Goal: Information Seeking & Learning: Stay updated

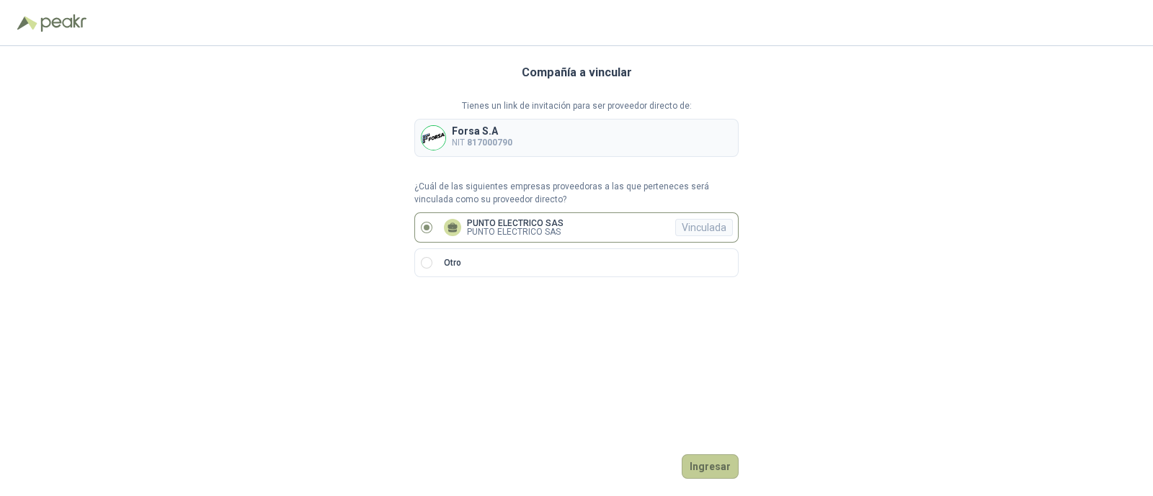
click at [711, 466] on button "Ingresar" at bounding box center [710, 467] width 57 height 24
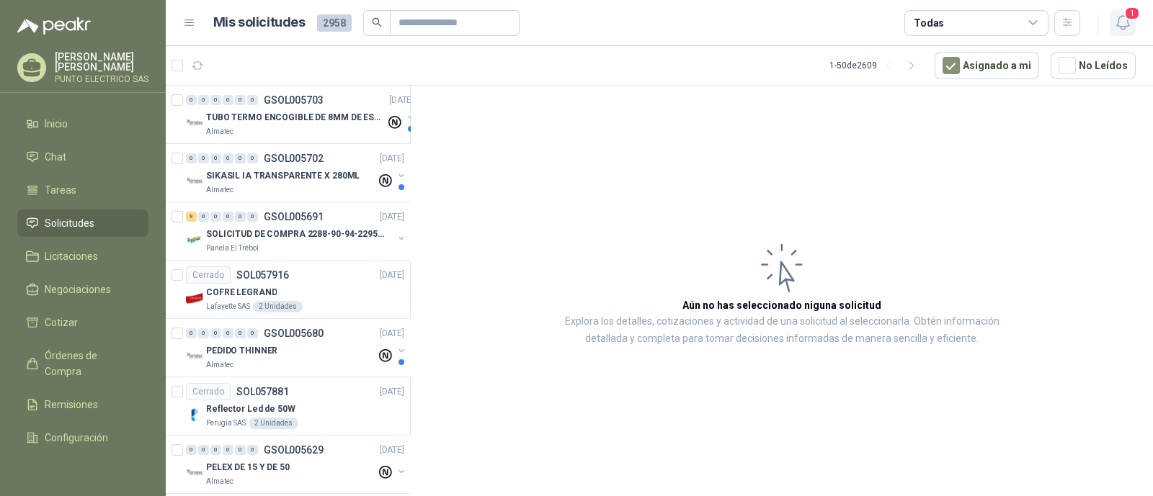
click at [1124, 28] on icon "button" at bounding box center [1123, 23] width 18 height 18
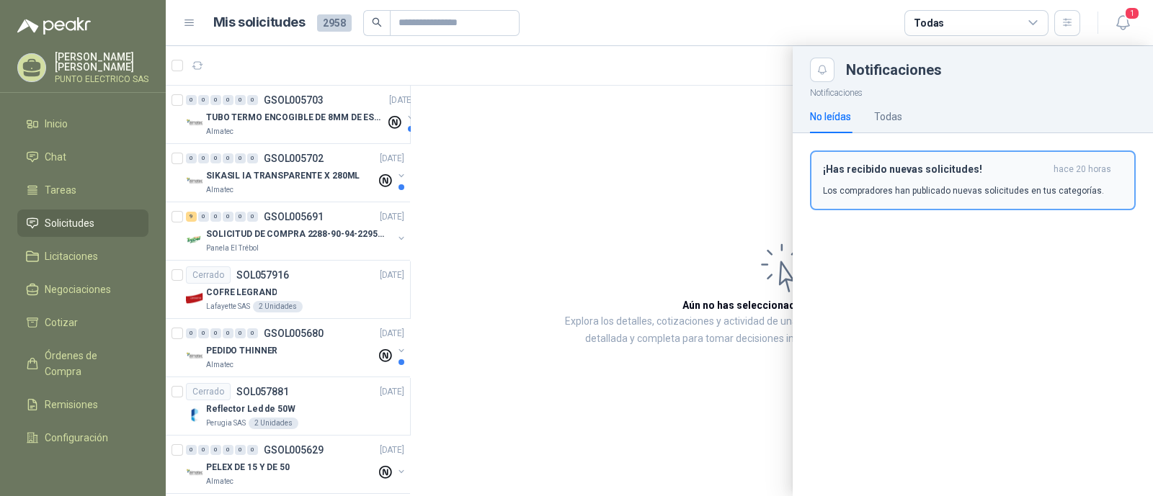
click at [943, 187] on p "Los compradores han publicado nuevas solicitudes en tus categorías." at bounding box center [963, 190] width 281 height 13
